Goal: Information Seeking & Learning: Check status

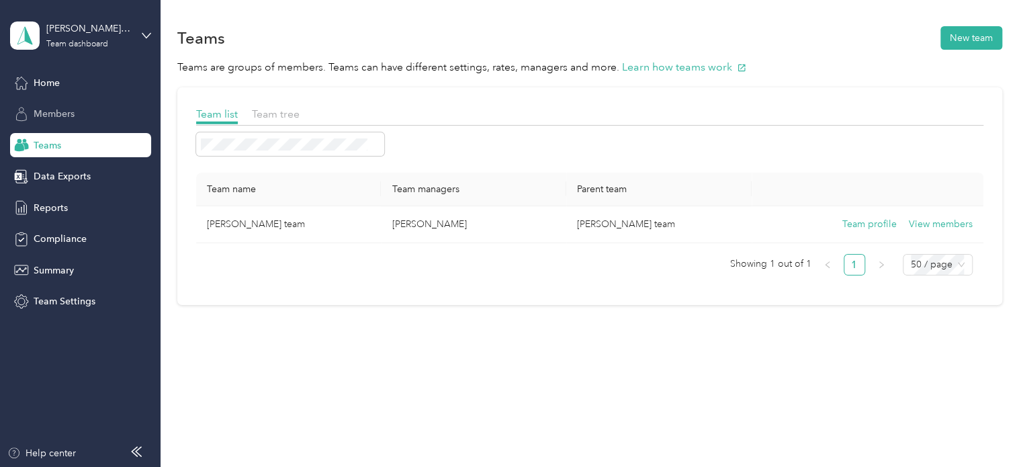
click at [57, 115] on span "Members" at bounding box center [54, 114] width 41 height 14
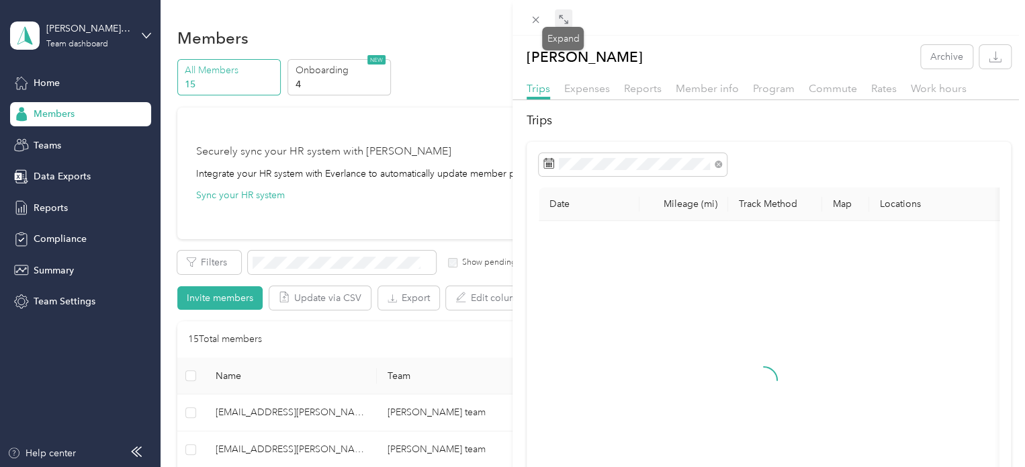
click at [559, 19] on icon at bounding box center [563, 19] width 11 height 11
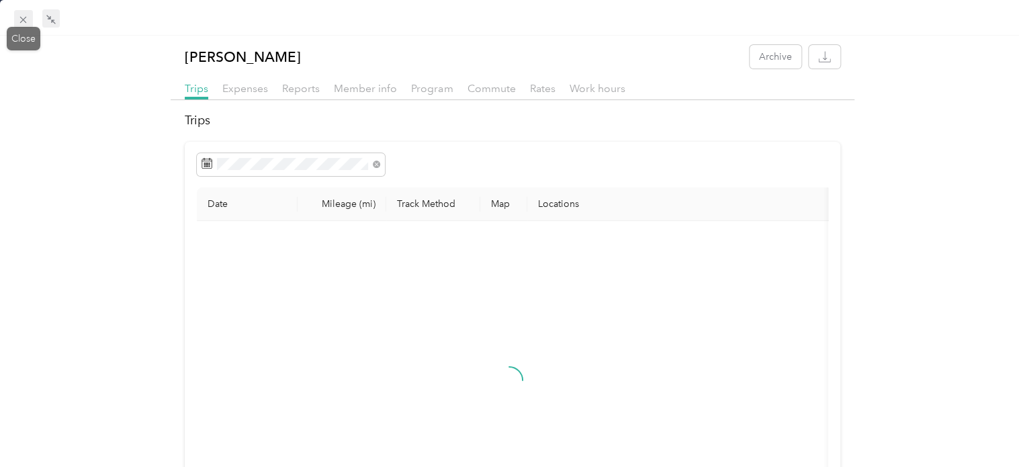
click at [26, 18] on icon at bounding box center [22, 19] width 11 height 11
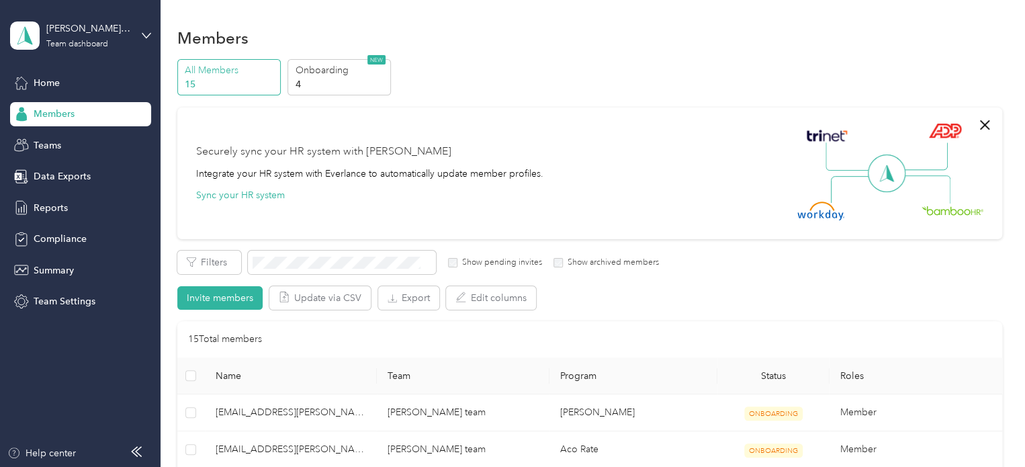
click at [99, 111] on div "Members" at bounding box center [80, 114] width 141 height 24
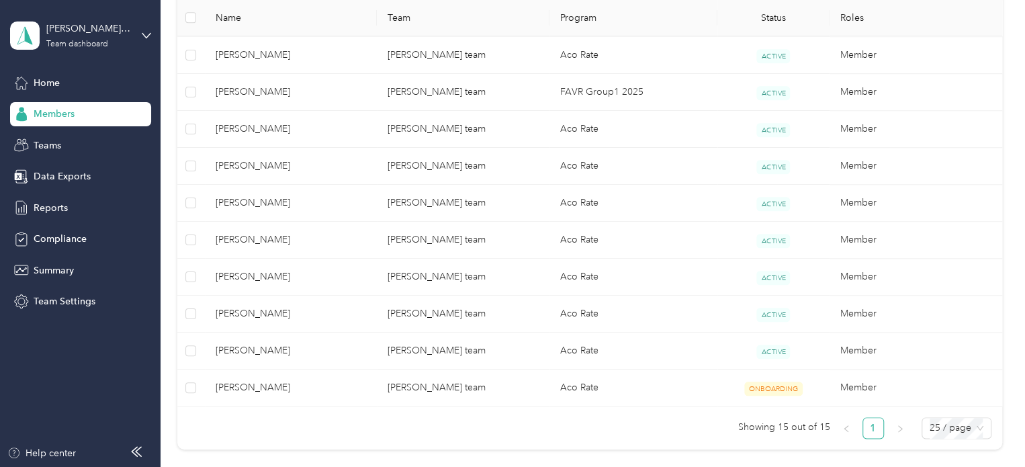
scroll to position [543, 0]
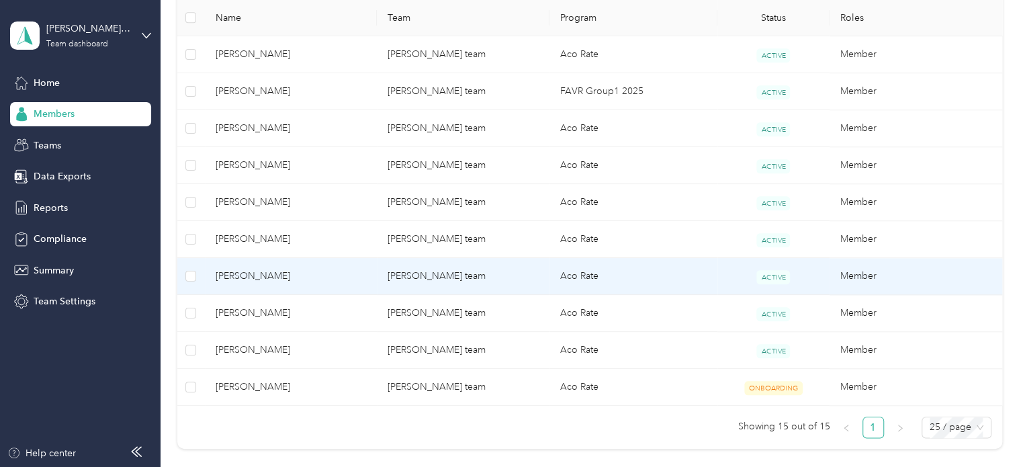
click at [254, 271] on span "[PERSON_NAME]" at bounding box center [291, 276] width 151 height 15
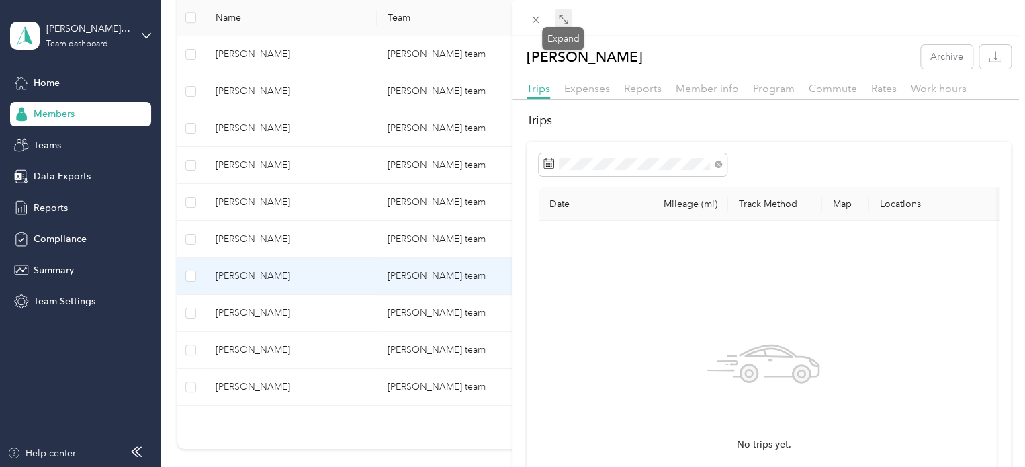
click at [555, 19] on span at bounding box center [563, 18] width 17 height 19
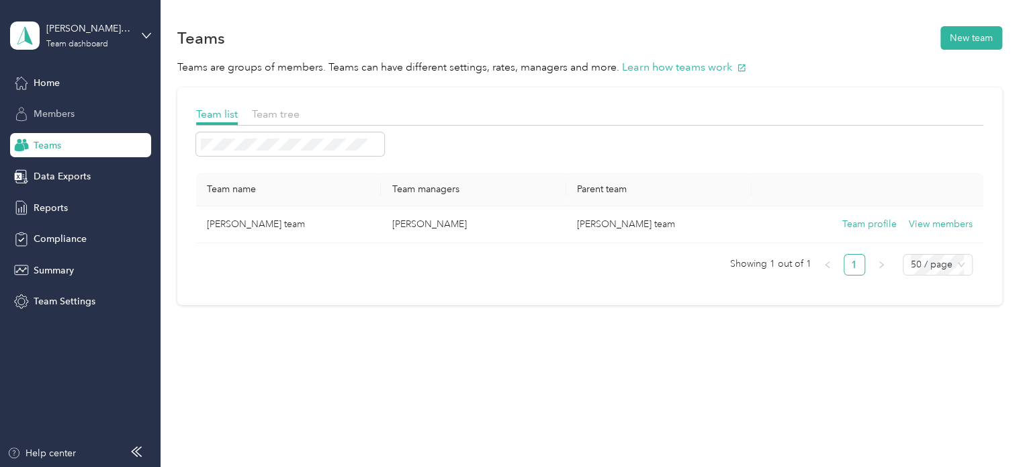
click at [59, 115] on span "Members" at bounding box center [54, 114] width 41 height 14
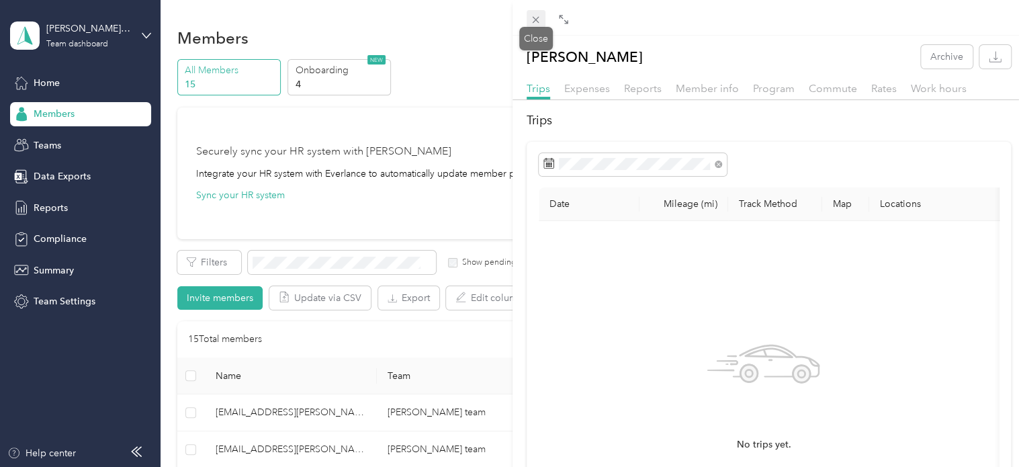
click at [538, 19] on icon at bounding box center [535, 19] width 11 height 11
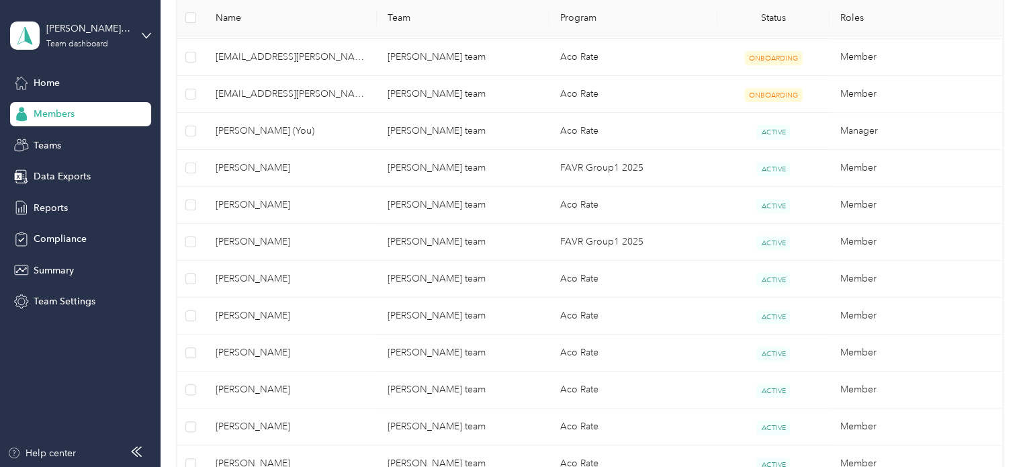
scroll to position [395, 0]
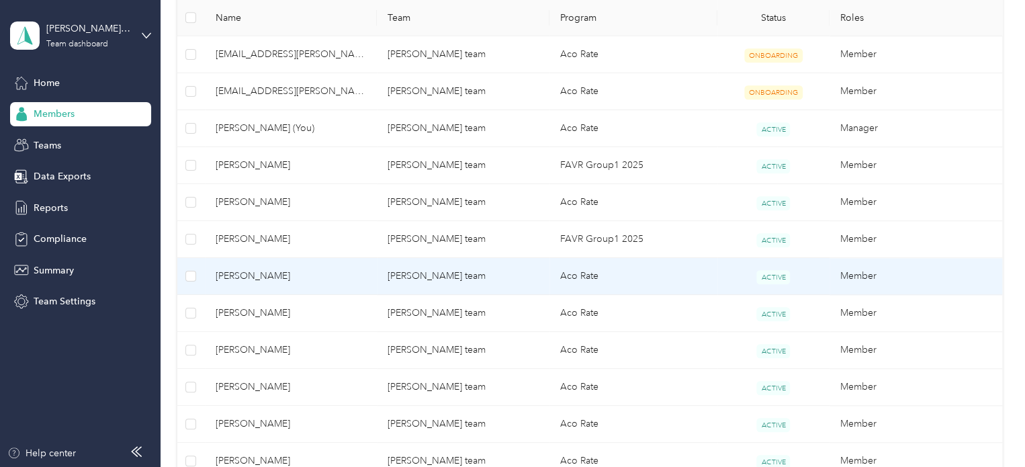
click at [239, 276] on span "[PERSON_NAME]" at bounding box center [291, 276] width 151 height 15
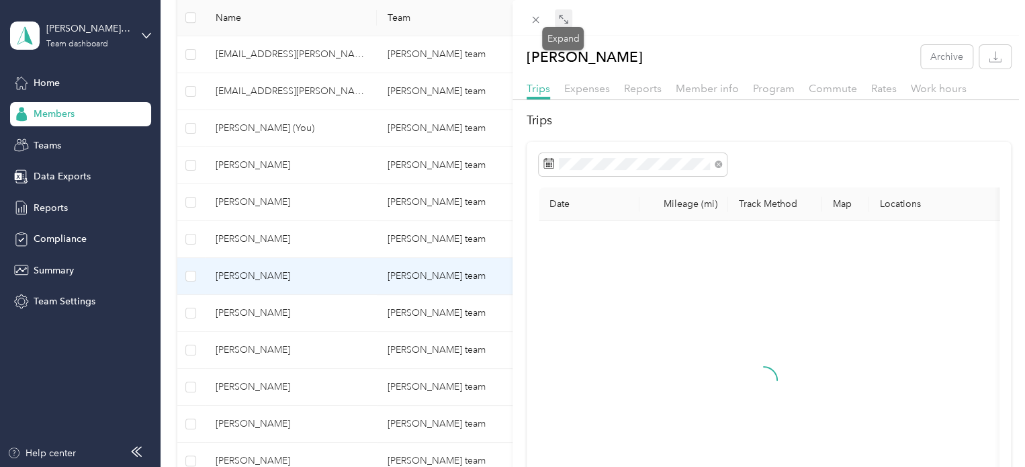
click at [563, 15] on icon at bounding box center [563, 19] width 11 height 11
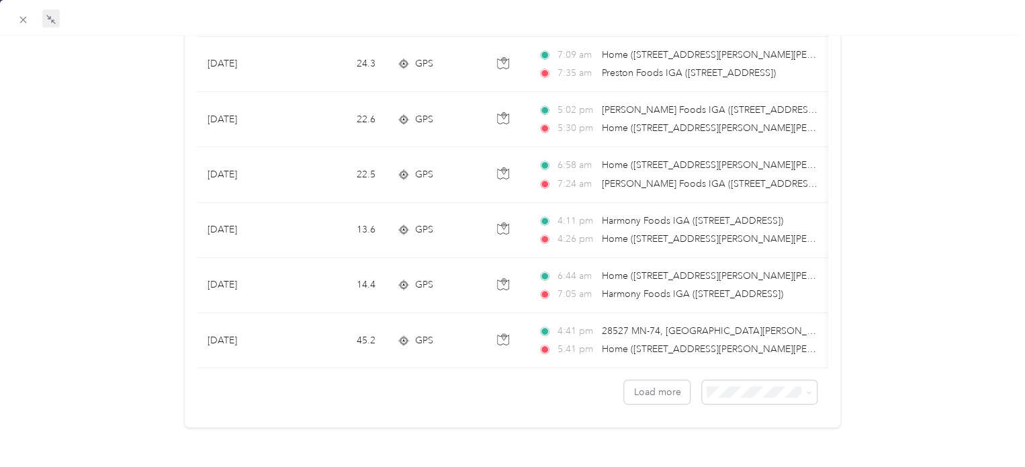
scroll to position [1250, 0]
click at [801, 385] on span at bounding box center [806, 392] width 11 height 14
click at [768, 449] on div "100 per load" at bounding box center [750, 454] width 96 height 14
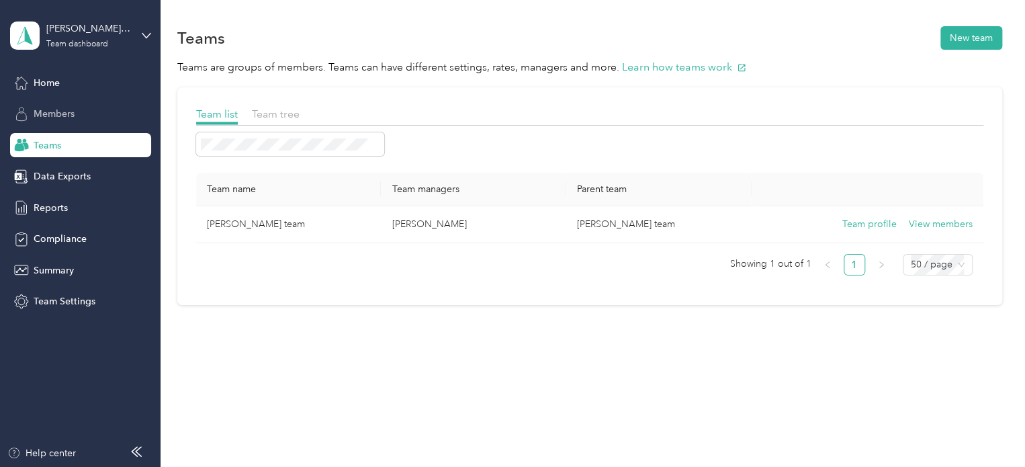
click at [69, 112] on span "Members" at bounding box center [54, 114] width 41 height 14
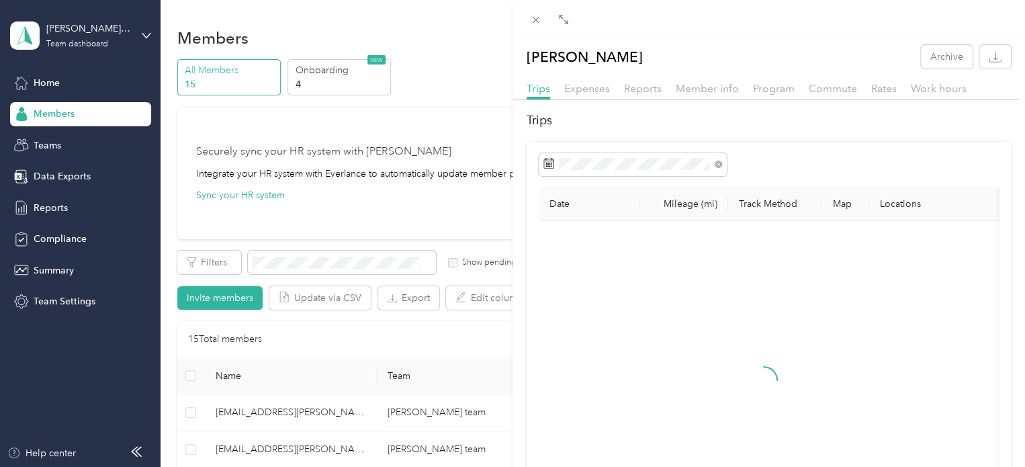
click at [58, 113] on div "[PERSON_NAME] Archive Trips Expenses Reports Member info Program Commute Rates …" at bounding box center [512, 233] width 1025 height 467
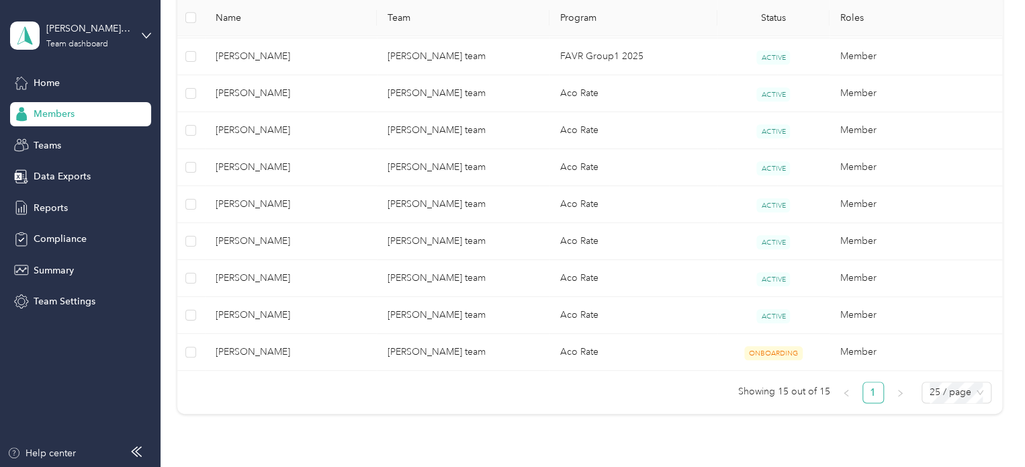
scroll to position [520, 0]
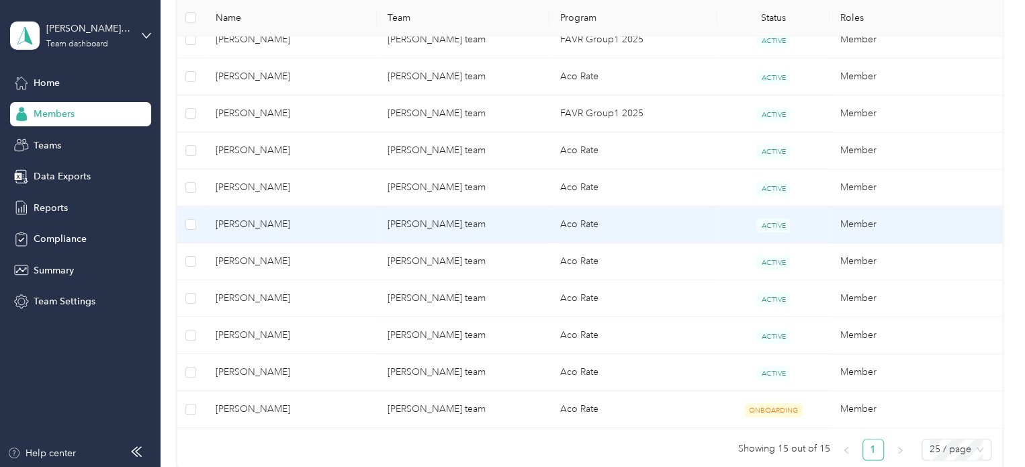
click at [236, 220] on span "[PERSON_NAME]" at bounding box center [291, 224] width 151 height 15
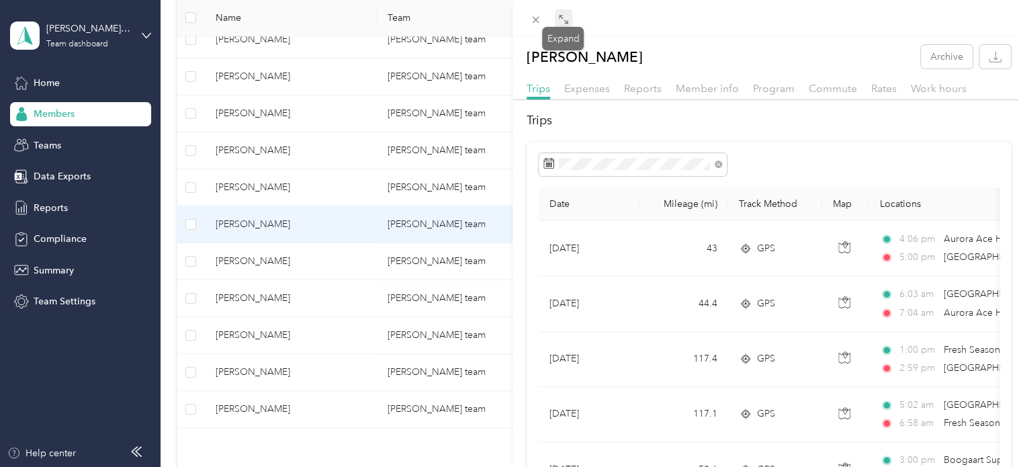
click at [560, 21] on icon at bounding box center [563, 19] width 11 height 11
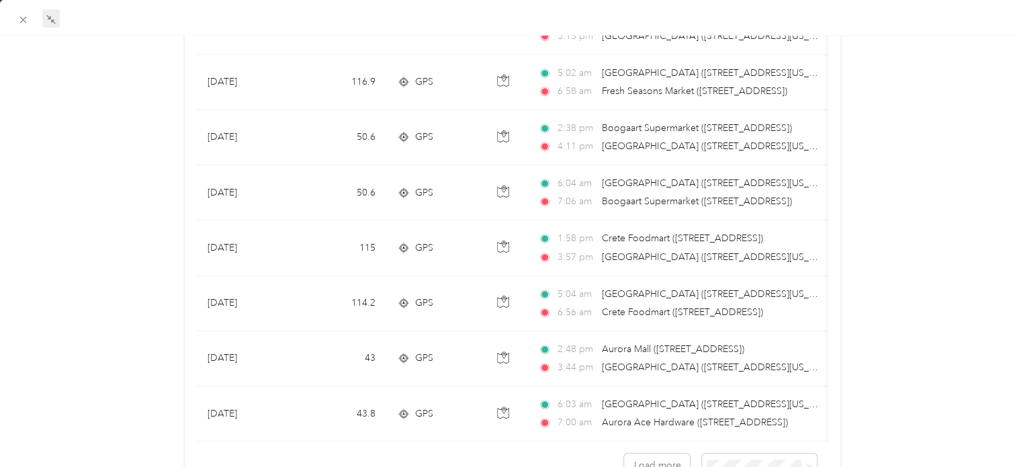
scroll to position [1158, 0]
